Goal: Information Seeking & Learning: Learn about a topic

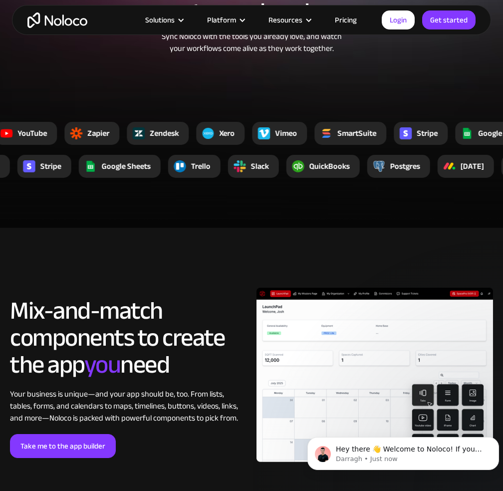
scroll to position [1798, 0]
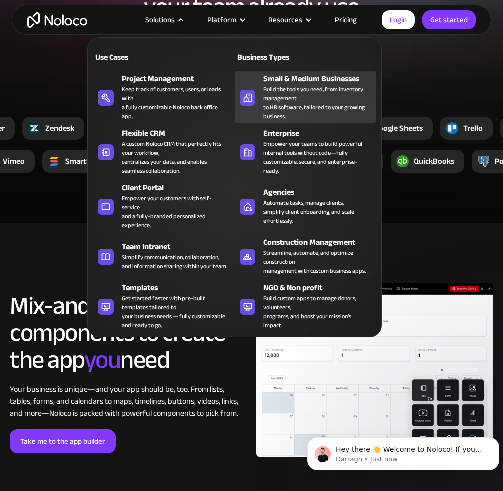
click at [293, 91] on div "Build the tools you need, from inventory management to HR software, tailored to…" at bounding box center [318, 103] width 108 height 36
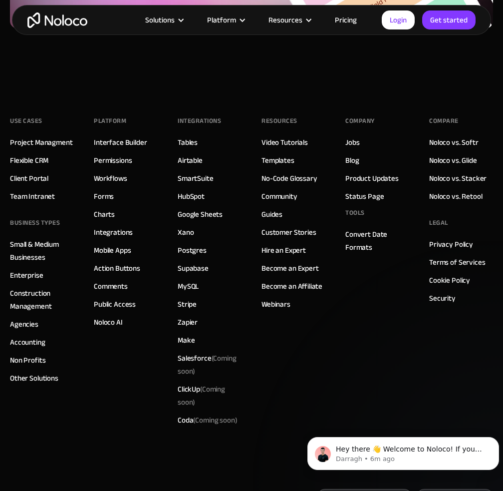
scroll to position [4804, 0]
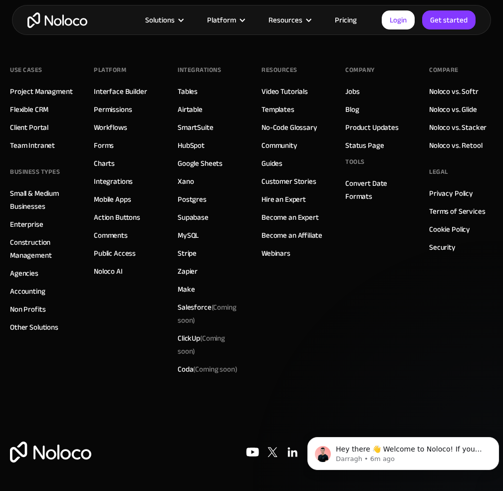
drag, startPoint x: 140, startPoint y: 269, endPoint x: 148, endPoint y: 272, distance: 8.3
click at [148, 272] on div "Platform Interface Builder Permissions Workflows Forms Charts Integrations Mobi…" at bounding box center [126, 220] width 64 height 316
drag, startPoint x: 140, startPoint y: 273, endPoint x: 126, endPoint y: 273, distance: 14.5
click at [126, 273] on div "Platform Interface Builder Permissions Workflows Forms Charts Integrations Mobi…" at bounding box center [126, 220] width 64 height 316
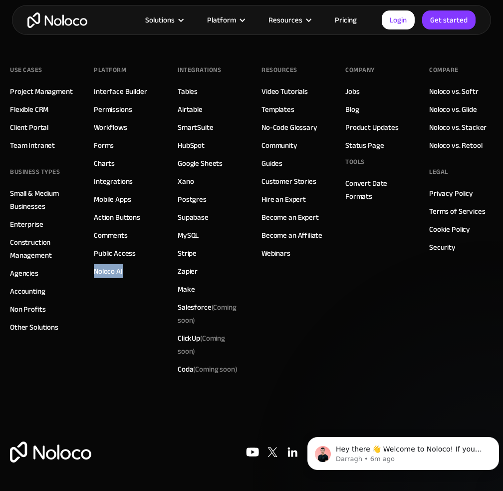
click at [139, 249] on div "Platform Interface Builder Permissions Workflows Forms Charts Integrations Mobi…" at bounding box center [126, 220] width 64 height 316
click at [195, 95] on link "Tables" at bounding box center [188, 91] width 20 height 13
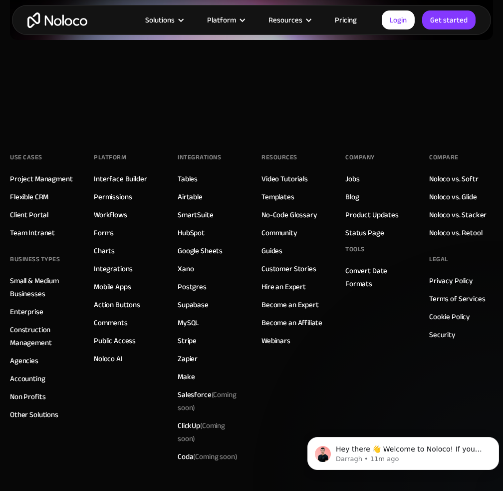
scroll to position [2742, 0]
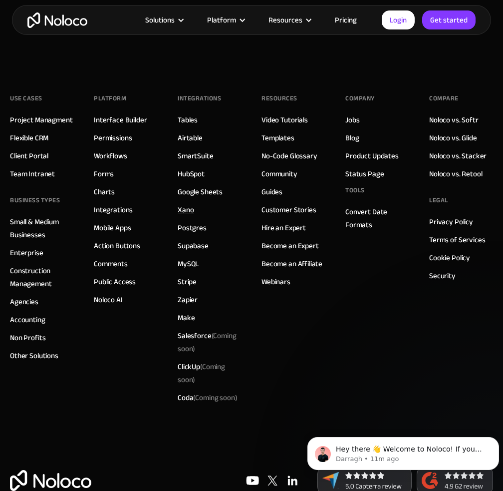
click at [186, 203] on link "Xano" at bounding box center [186, 209] width 16 height 13
